Goal: Navigation & Orientation: Find specific page/section

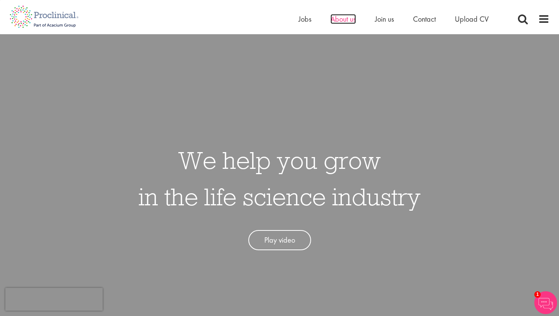
click at [343, 20] on span "About us" at bounding box center [343, 19] width 25 height 10
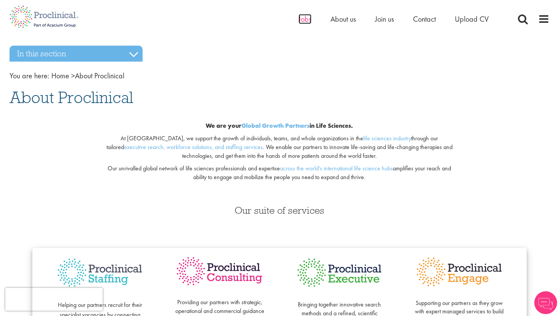
click at [299, 17] on span "Jobs" at bounding box center [305, 19] width 13 height 10
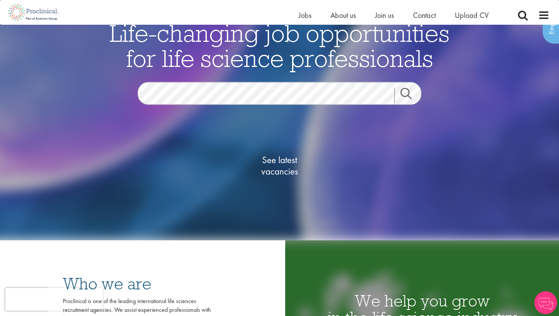
scroll to position [8, 0]
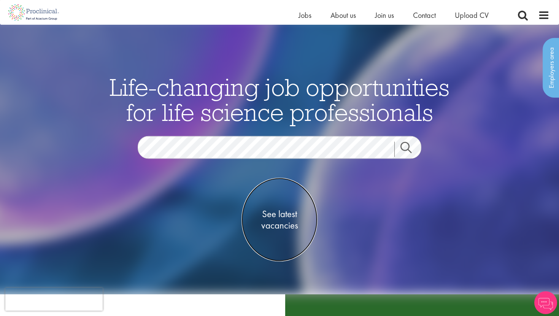
click at [288, 219] on span "See latest vacancies" at bounding box center [280, 219] width 76 height 23
